Goal: Task Accomplishment & Management: Manage account settings

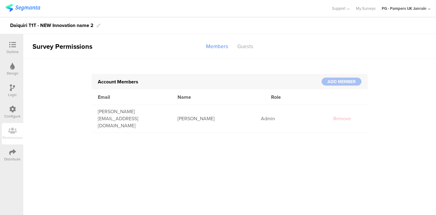
click at [13, 44] on icon at bounding box center [12, 44] width 7 height 7
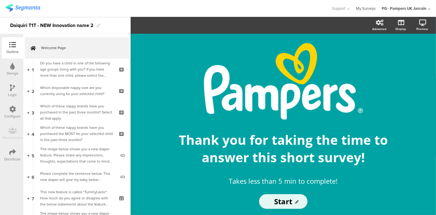
click at [360, 6] on link "My Surveys" at bounding box center [366, 8] width 20 height 17
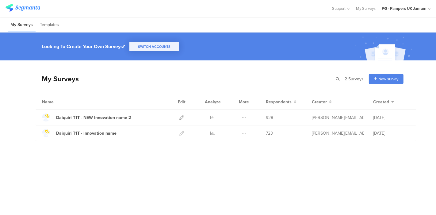
click at [267, 67] on div "My Surveys | 2 Surveys New survey Start from scratch Choose from templates" at bounding box center [220, 79] width 368 height 25
click at [213, 116] on icon at bounding box center [213, 117] width 5 height 5
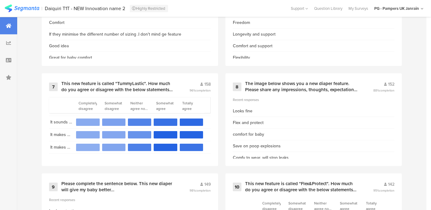
scroll to position [523, 0]
